Goal: Check status: Check status

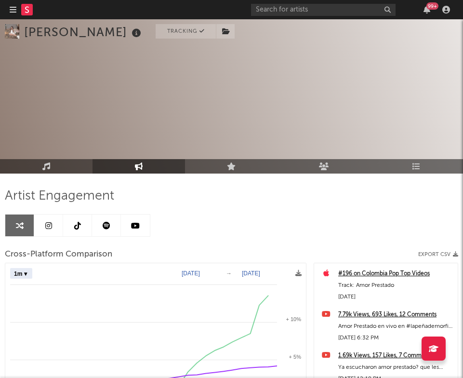
select select "1m"
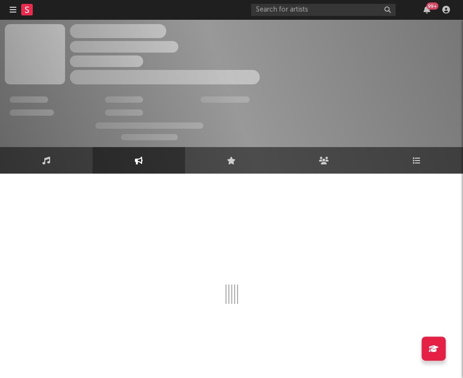
select select "1w"
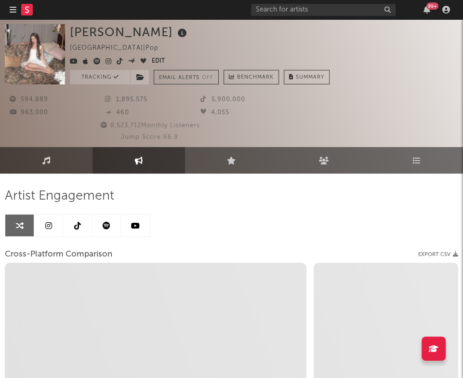
select select "1m"
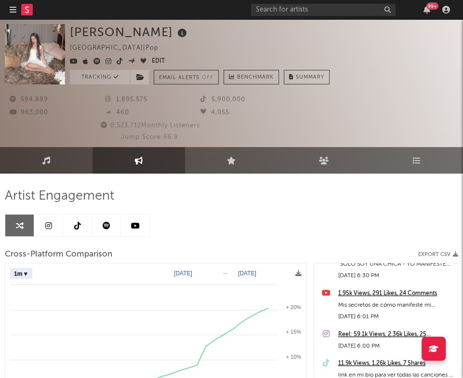
select select "1m"
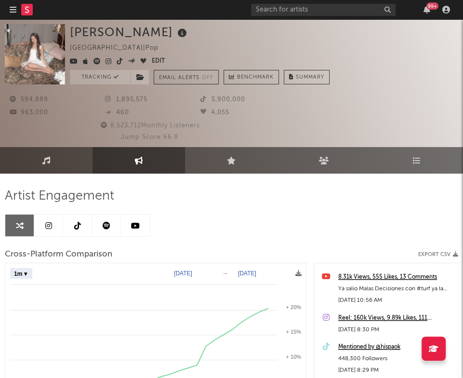
scroll to position [670, 0]
